Goal: Navigation & Orientation: Go to known website

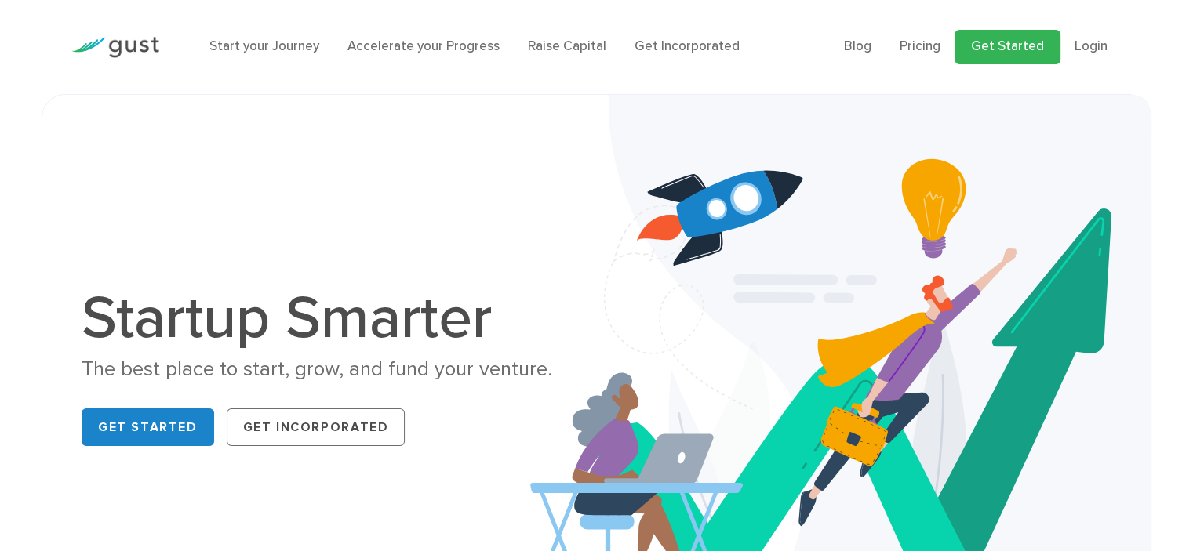
click at [1030, 53] on link "Get Started" at bounding box center [1007, 47] width 106 height 35
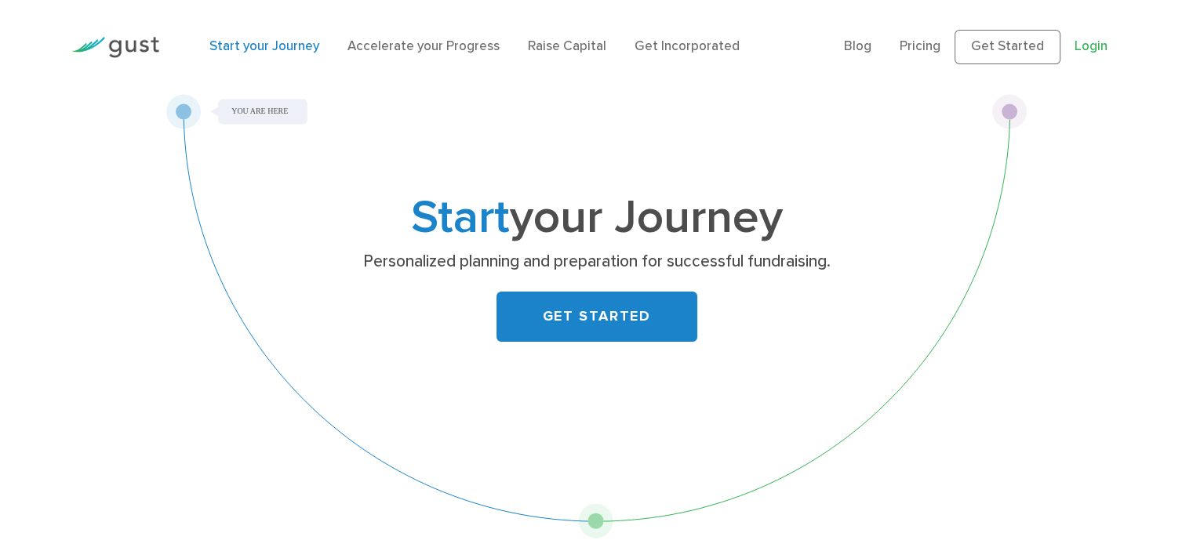
click at [1086, 47] on link "Login" at bounding box center [1090, 46] width 33 height 16
click at [1042, 49] on link "Get Started" at bounding box center [1007, 47] width 106 height 35
click at [1017, 49] on link "Get Started" at bounding box center [1007, 47] width 106 height 35
click at [871, 49] on link "Blog" at bounding box center [857, 46] width 27 height 16
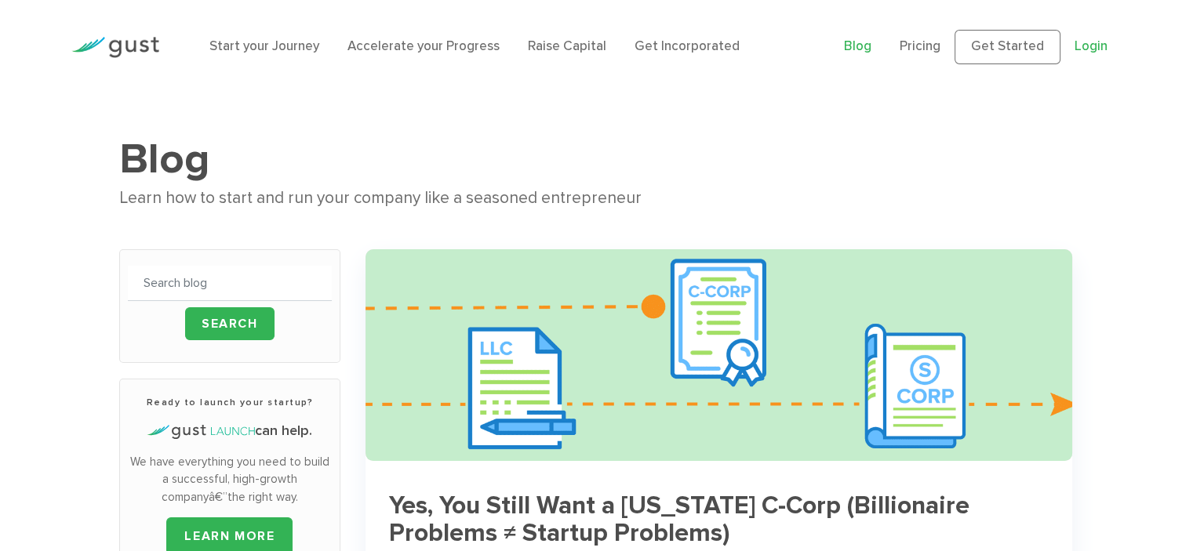
click at [1091, 40] on link "Login" at bounding box center [1090, 46] width 33 height 16
